Goal: Find specific page/section

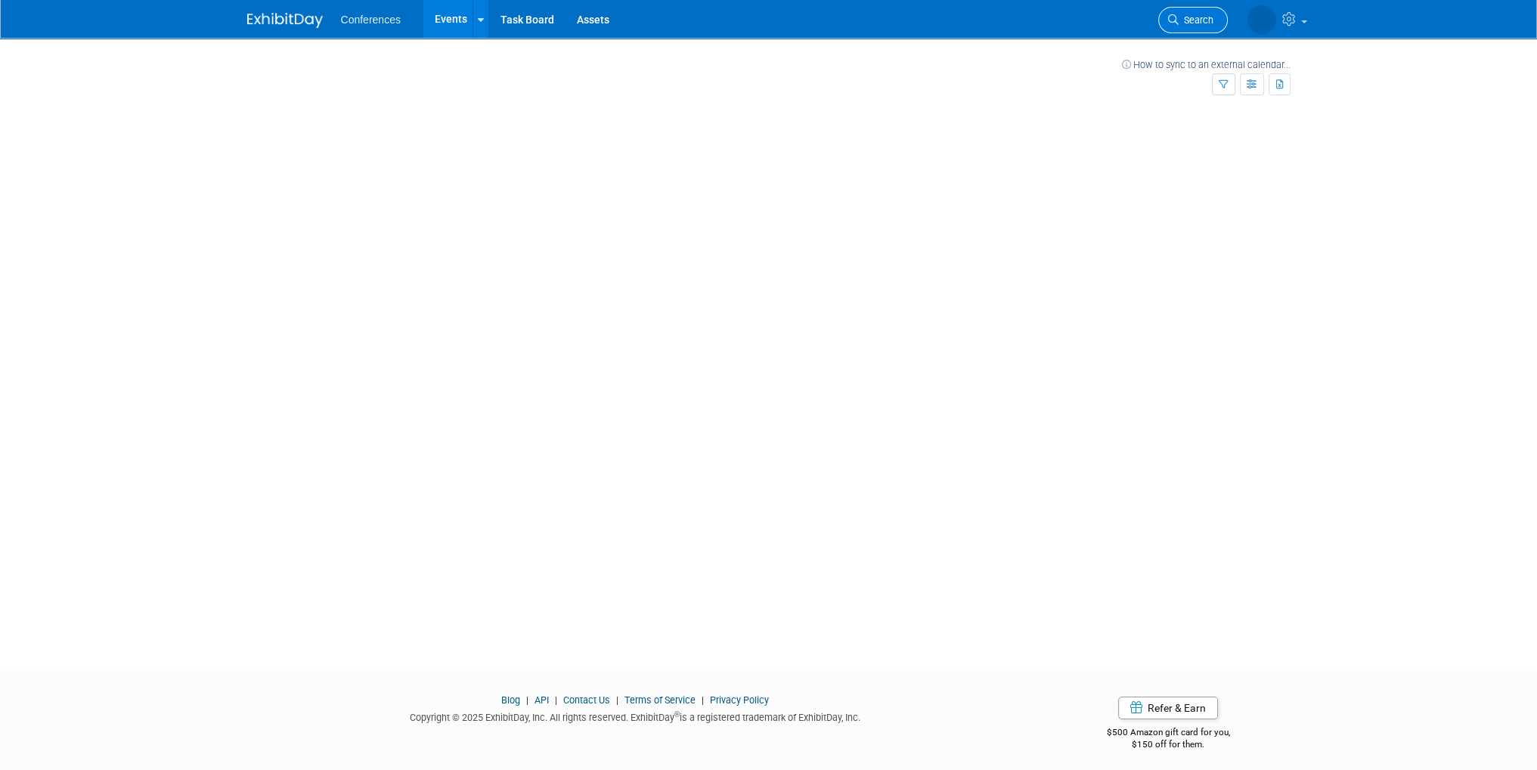
click at [1183, 25] on span "Search" at bounding box center [1196, 19] width 35 height 11
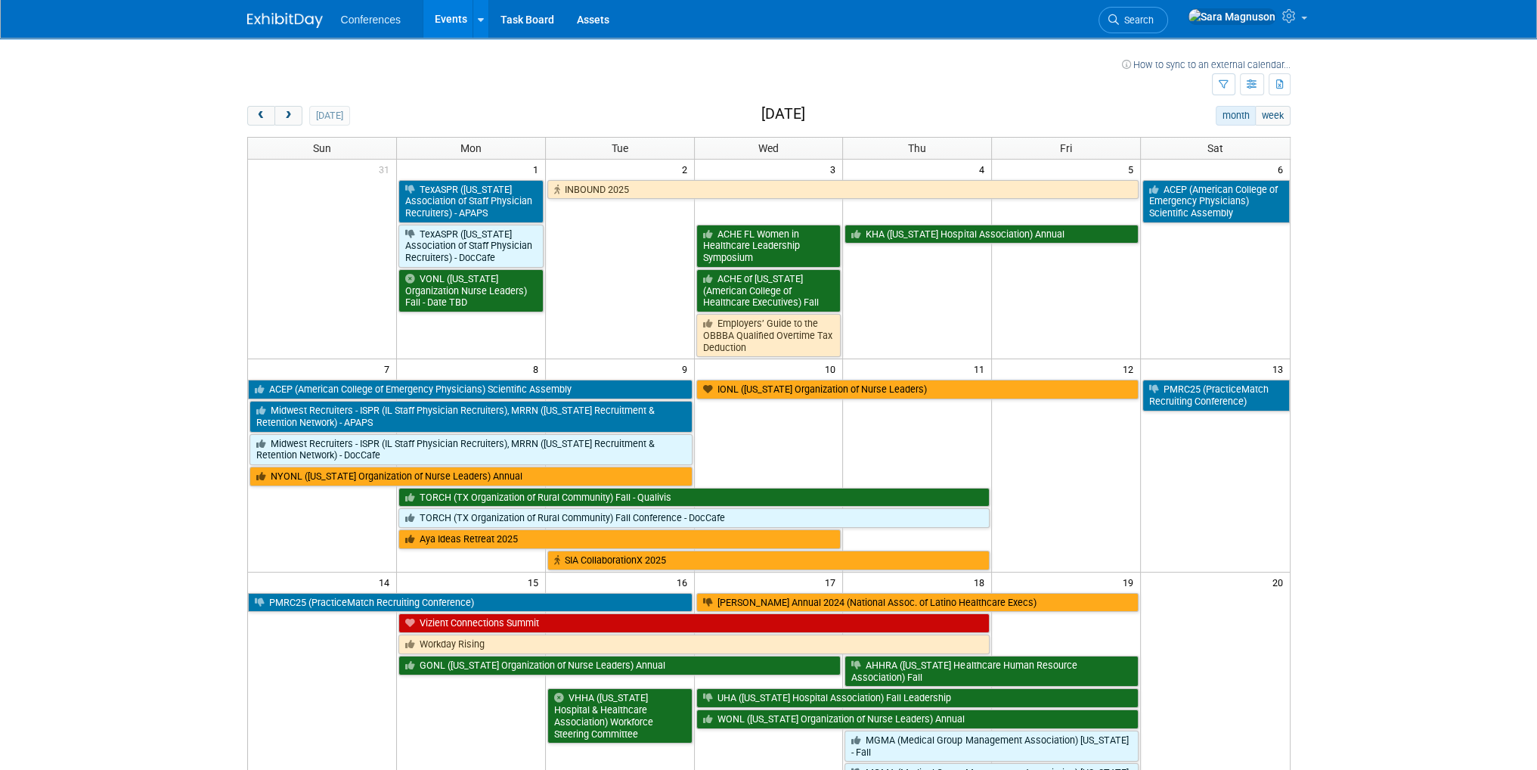
drag, startPoint x: 1206, startPoint y: 13, endPoint x: 1217, endPoint y: 18, distance: 12.5
click at [1168, 13] on link "Search" at bounding box center [1134, 20] width 70 height 26
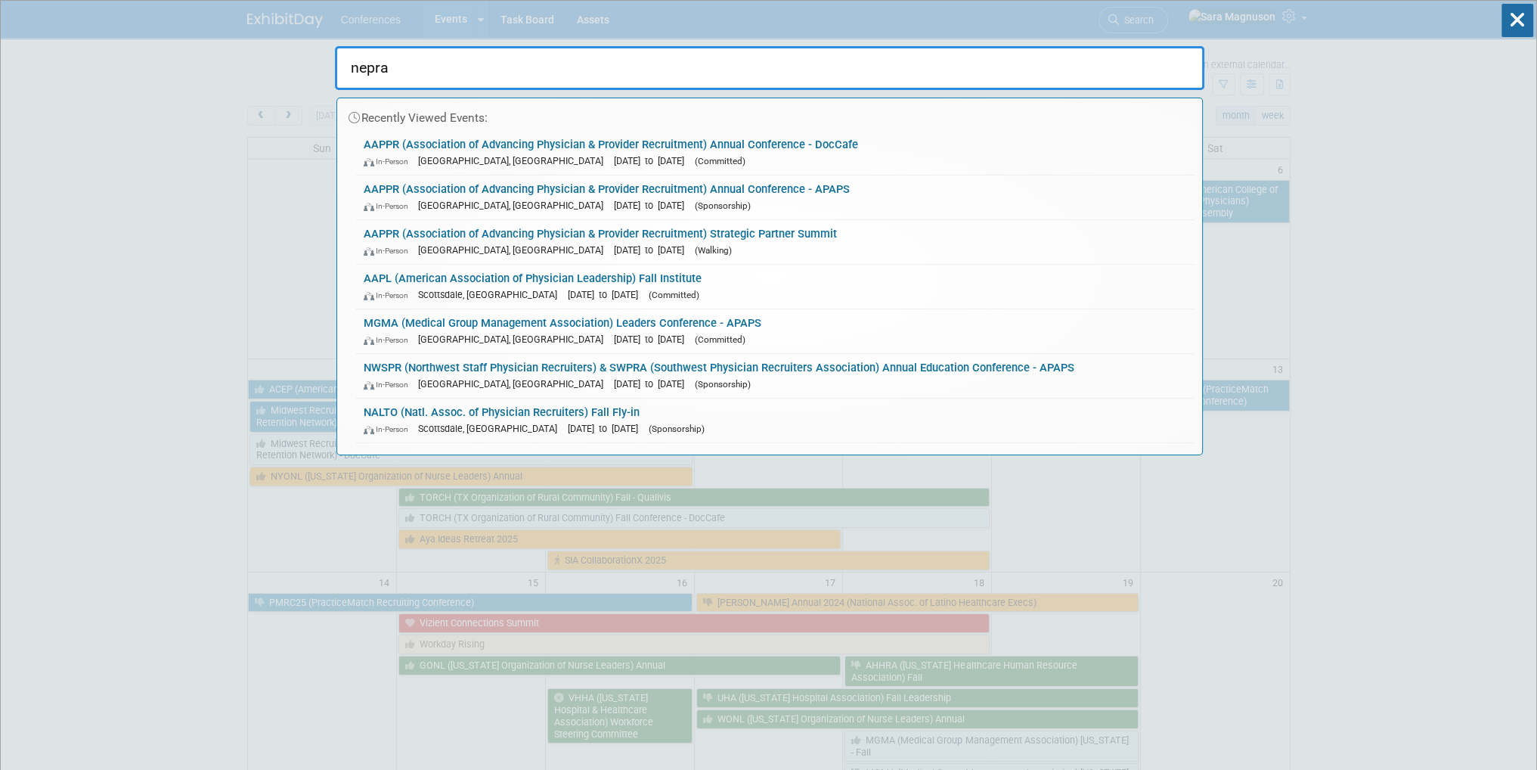
click at [366, 70] on input "nepra" at bounding box center [770, 68] width 870 height 44
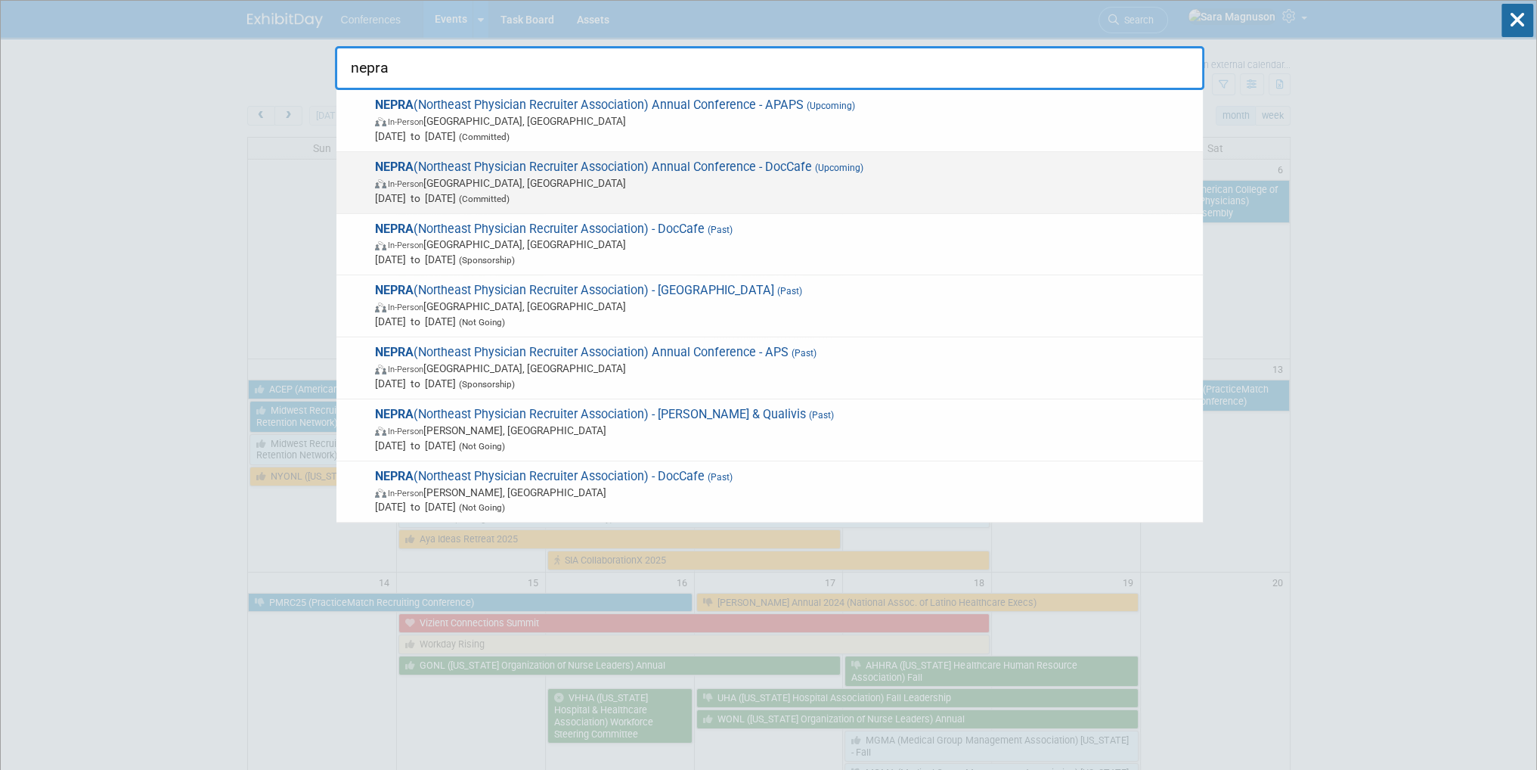
type input "nepra"
click at [532, 170] on span "NEPRA (Northeast Physician Recruiter Association) Annual Conference - DocCafe (…" at bounding box center [783, 183] width 825 height 46
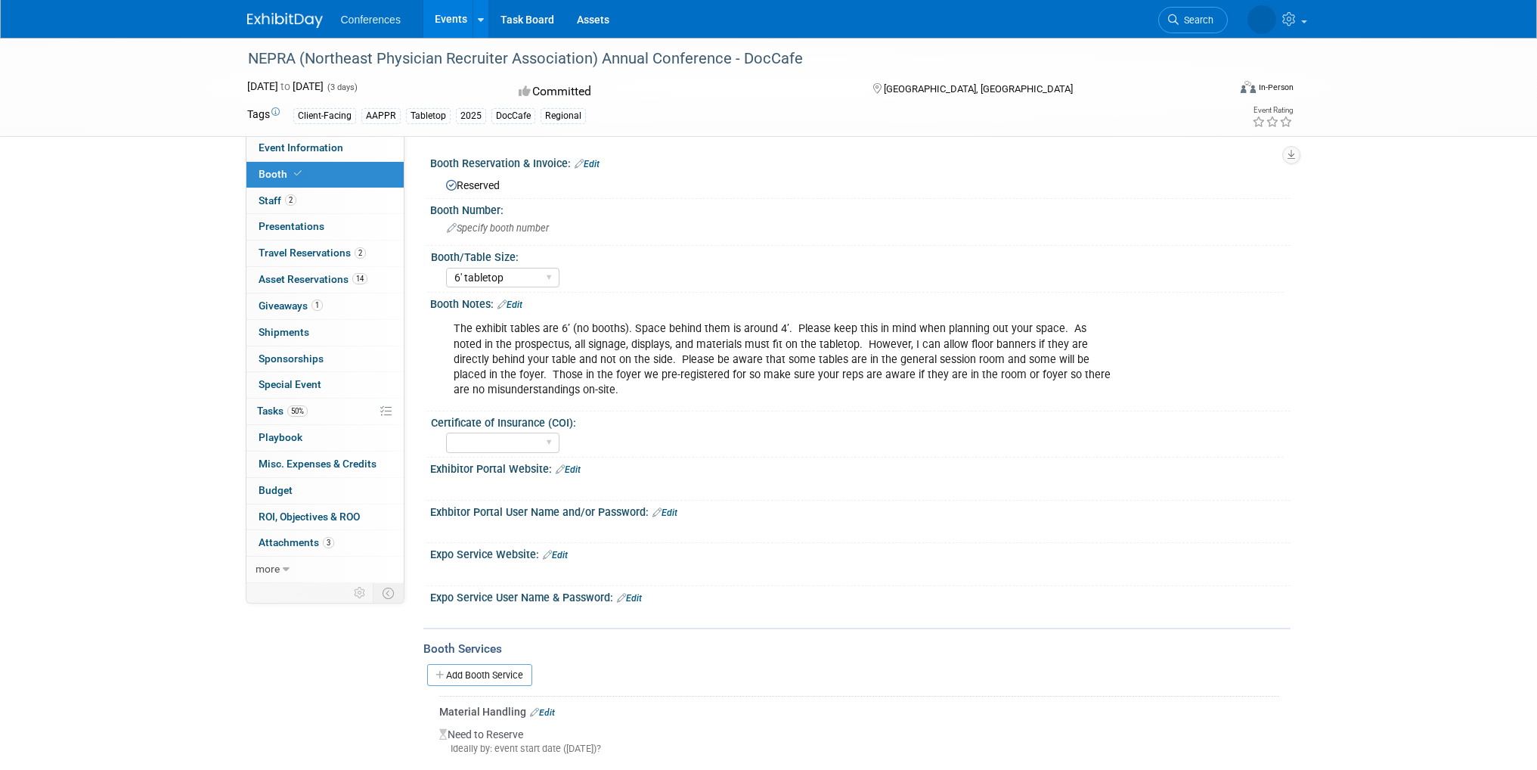
select select "6' tabletop"
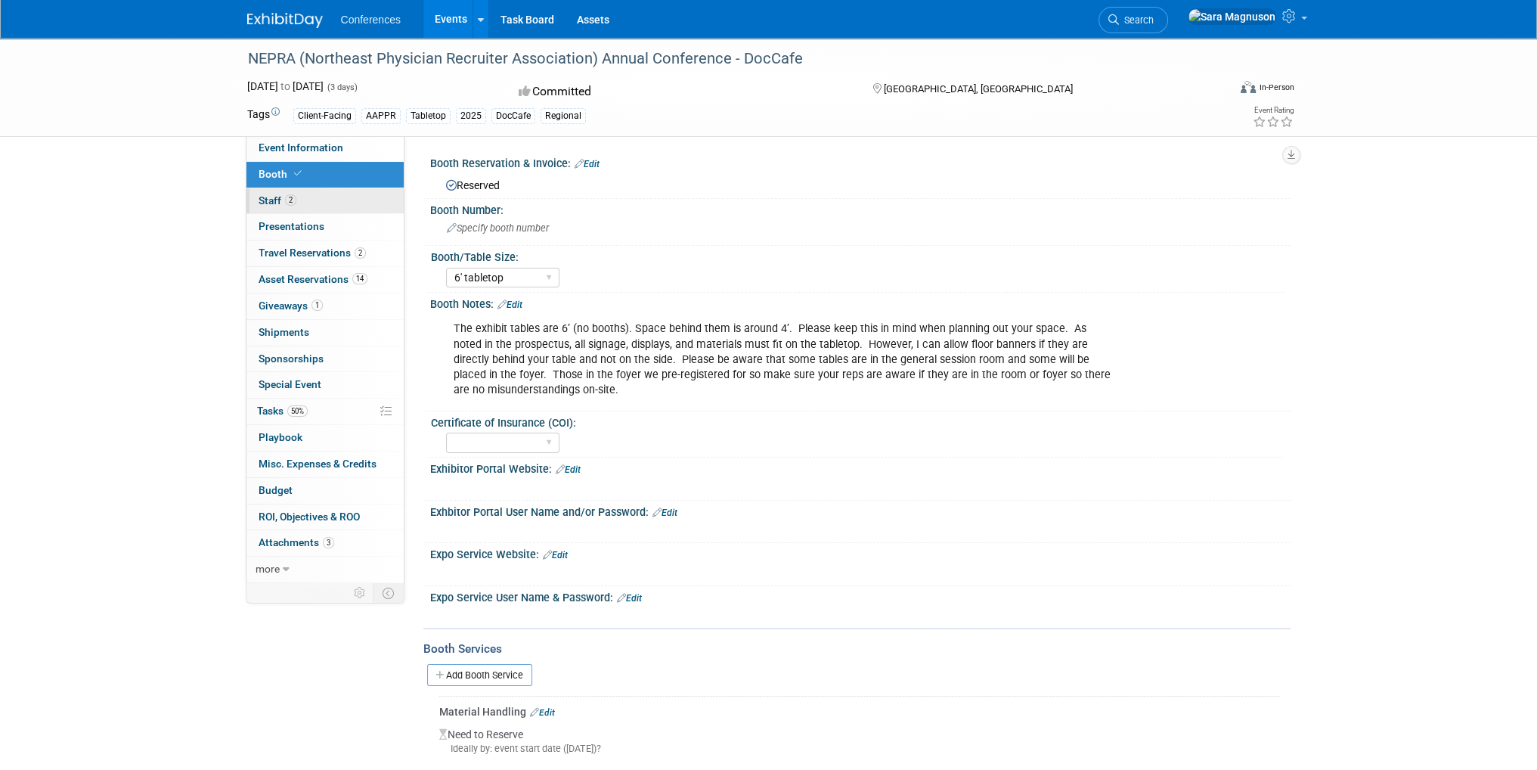
click at [336, 206] on link "2 Staff 2" at bounding box center [325, 201] width 157 height 26
